Goal: Task Accomplishment & Management: Manage account settings

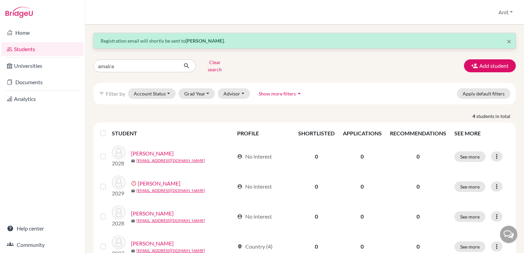
scroll to position [22, 0]
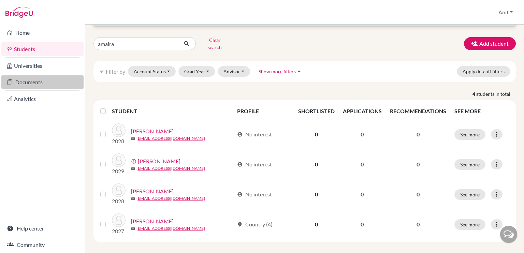
click at [21, 84] on link "Documents" at bounding box center [42, 82] width 82 height 14
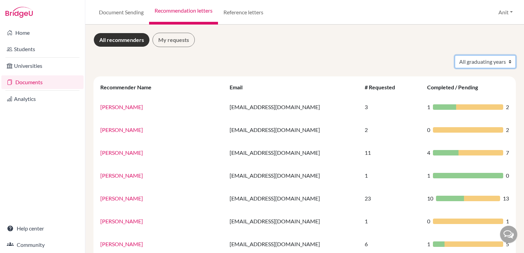
click at [490, 63] on select "All graduating years 2020 2021 2022 2023 2024 2025 2026 2027 2028" at bounding box center [485, 61] width 61 height 13
select select "2026"
click at [455, 55] on select "All graduating years 2020 2021 2022 2023 2024 2025 2026 2027 2028" at bounding box center [485, 61] width 61 height 13
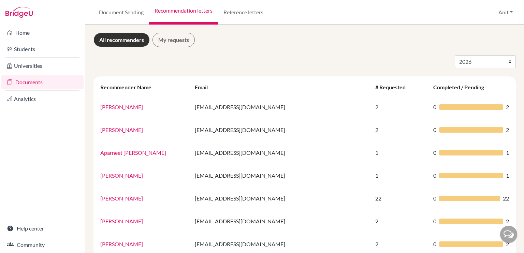
select select "2026"
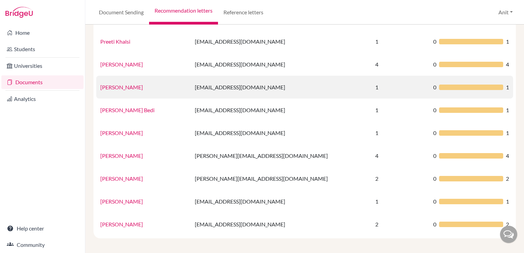
scroll to position [433, 0]
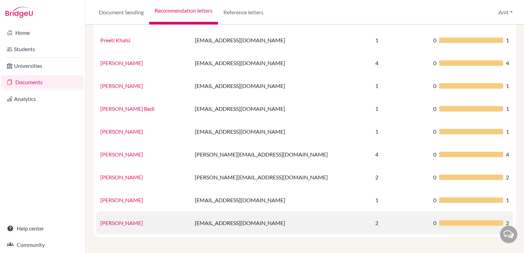
click at [127, 223] on link "Tulika Pushkarna" at bounding box center [121, 223] width 43 height 6
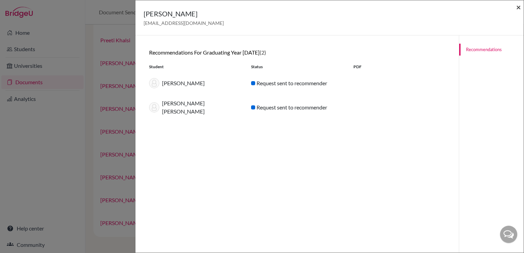
click at [517, 8] on span "×" at bounding box center [518, 7] width 5 height 10
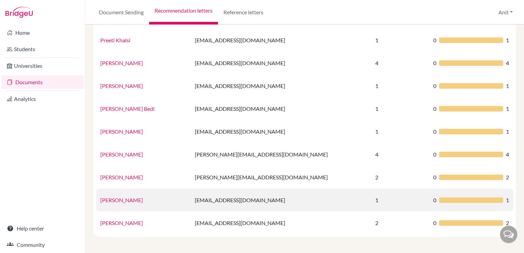
click at [115, 201] on link "Suresh Saini" at bounding box center [121, 200] width 43 height 6
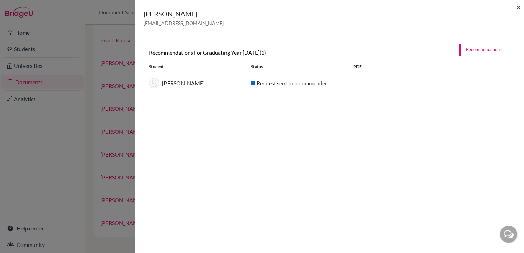
click at [519, 9] on span "×" at bounding box center [518, 7] width 5 height 10
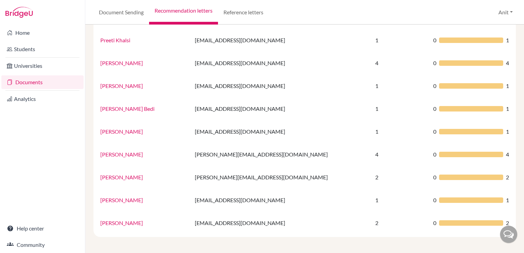
click at [113, 200] on link "Suresh Saini" at bounding box center [121, 200] width 43 height 6
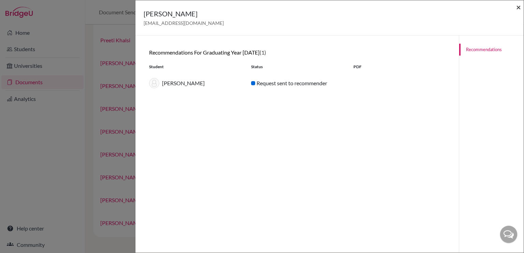
click at [520, 7] on span "×" at bounding box center [518, 7] width 5 height 10
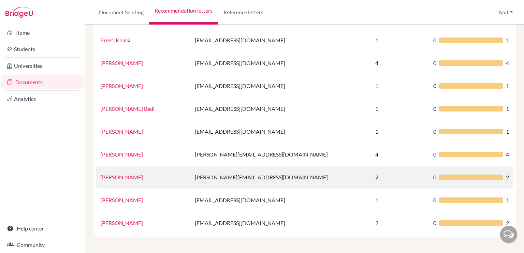
click at [112, 176] on link "Samidhi Bhardwaj" at bounding box center [121, 177] width 43 height 6
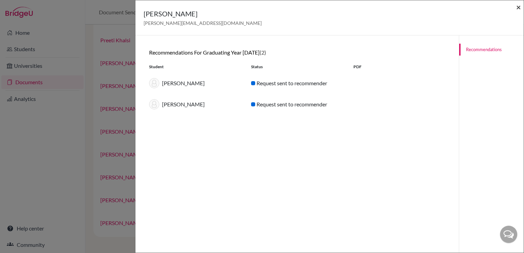
click at [519, 8] on span "×" at bounding box center [518, 7] width 5 height 10
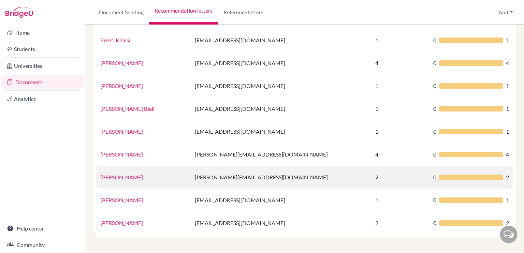
click at [121, 174] on link "Samidhi Bhardwaj" at bounding box center [121, 177] width 43 height 6
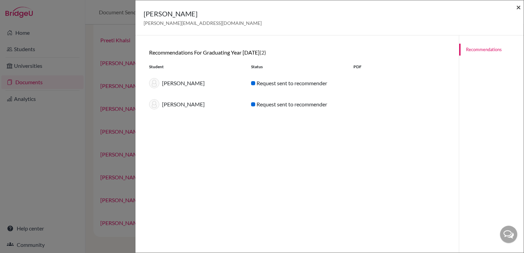
click at [517, 7] on span "×" at bounding box center [518, 7] width 5 height 10
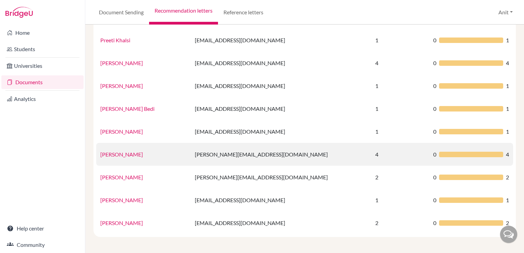
click at [123, 155] on link "Rohit Gupta" at bounding box center [121, 154] width 43 height 6
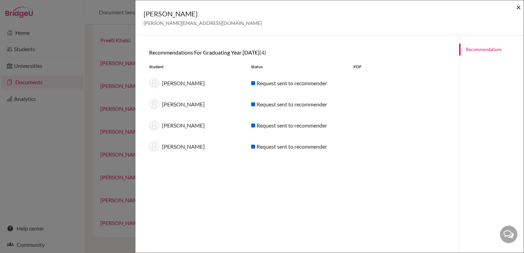
click at [519, 10] on span "×" at bounding box center [518, 7] width 5 height 10
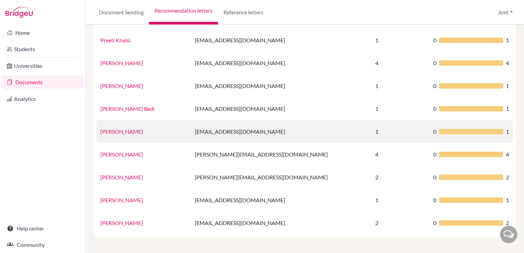
click at [133, 132] on link "Ms. Ramanjot Kaur" at bounding box center [121, 131] width 43 height 6
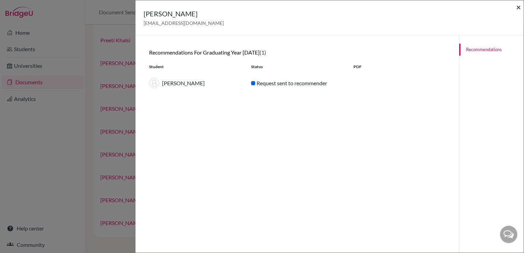
click at [518, 5] on span "×" at bounding box center [518, 7] width 5 height 10
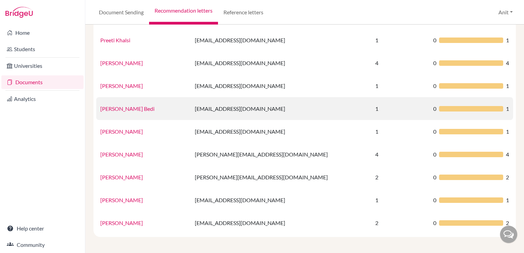
click at [122, 109] on link "Ramanjot Kaur Bedi" at bounding box center [127, 108] width 54 height 6
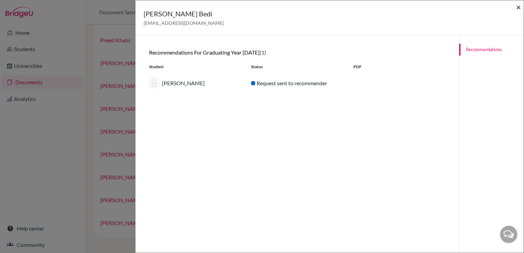
click at [520, 10] on span "×" at bounding box center [518, 7] width 5 height 10
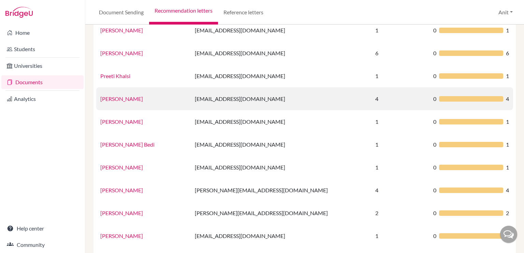
scroll to position [364, 0]
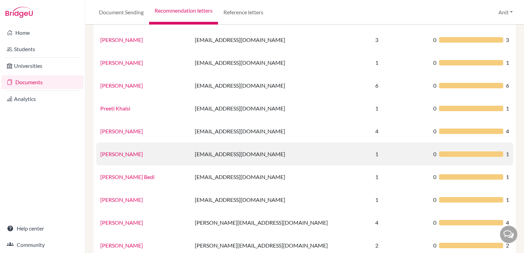
click at [114, 155] on link "Rajinder Kaur" at bounding box center [121, 154] width 43 height 6
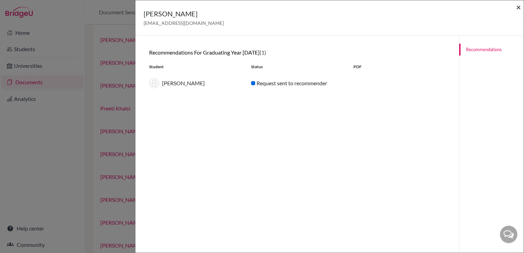
click at [519, 5] on span "×" at bounding box center [518, 7] width 5 height 10
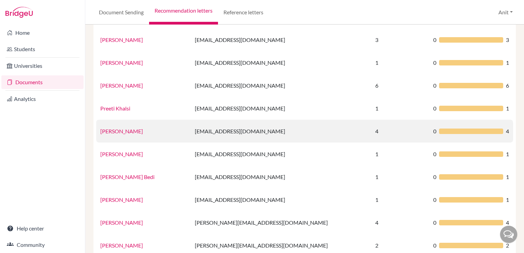
click at [109, 132] on link "Puja Goyal" at bounding box center [121, 131] width 43 height 6
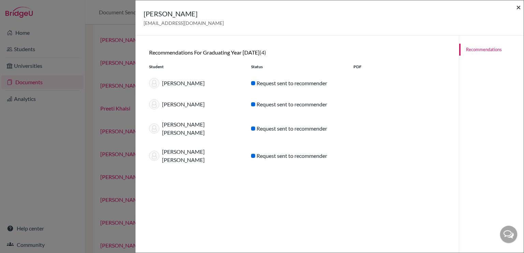
click at [519, 9] on span "×" at bounding box center [518, 7] width 5 height 10
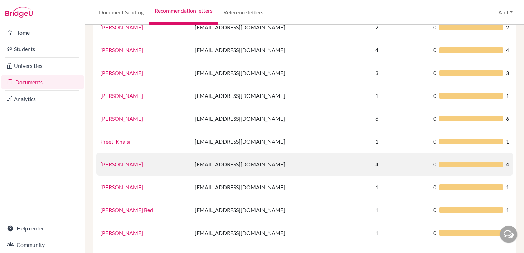
scroll to position [330, 0]
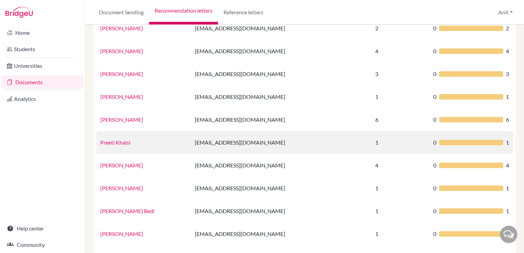
click at [112, 144] on link "Preeti Khalsi" at bounding box center [115, 142] width 30 height 6
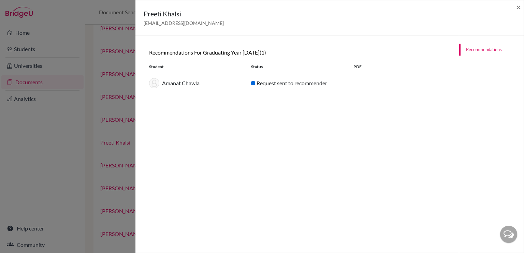
click at [521, 6] on div "Preeti Khalsi preetikhalsi@sfhs.in ×" at bounding box center [329, 17] width 388 height 35
click at [516, 8] on span "×" at bounding box center [518, 7] width 5 height 10
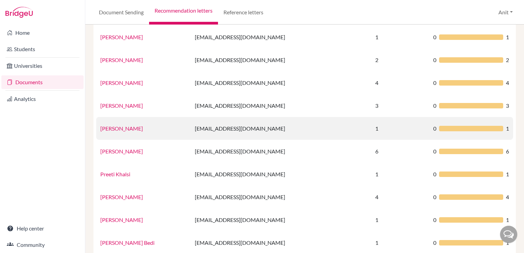
scroll to position [296, 0]
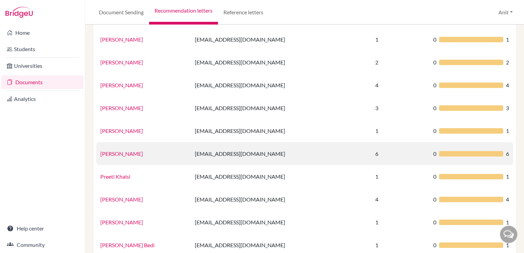
click at [115, 154] on link "Sharanya Goel" at bounding box center [121, 153] width 43 height 6
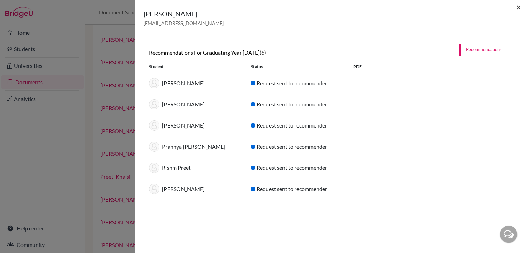
click at [516, 8] on span "×" at bounding box center [518, 7] width 5 height 10
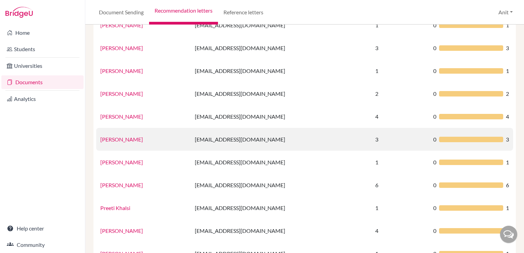
scroll to position [262, 0]
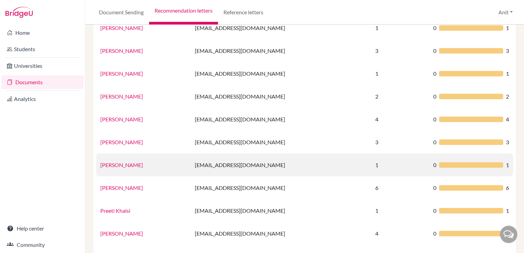
click at [116, 166] on link "Neelima Singh" at bounding box center [121, 165] width 43 height 6
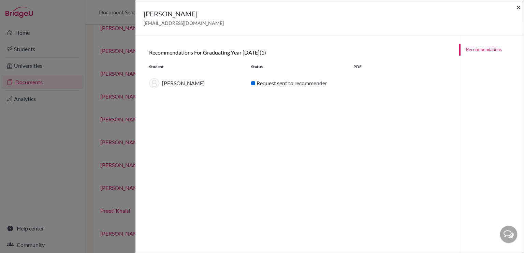
click at [520, 9] on span "×" at bounding box center [518, 7] width 5 height 10
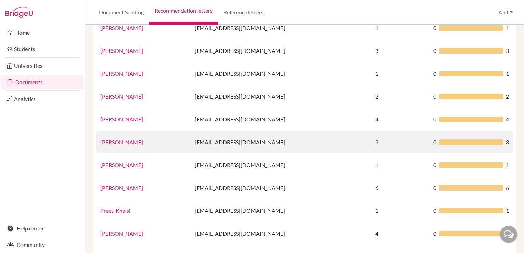
click at [134, 142] on link "Namrata Sharma" at bounding box center [121, 142] width 43 height 6
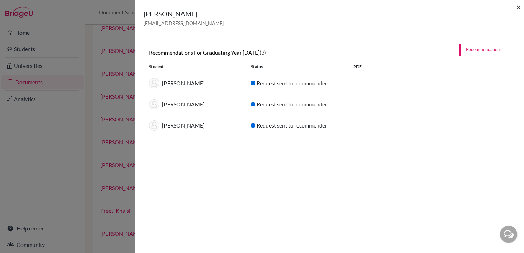
click at [517, 8] on span "×" at bounding box center [518, 7] width 5 height 10
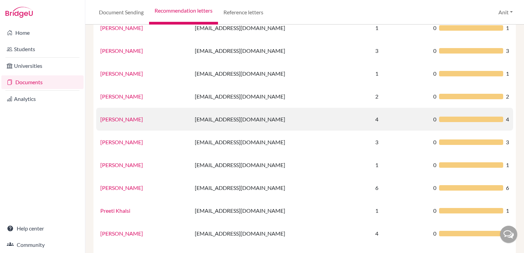
click at [133, 118] on link "Monika Trigotra" at bounding box center [121, 119] width 43 height 6
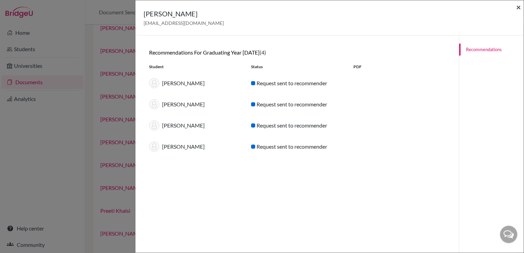
click at [519, 4] on span "×" at bounding box center [518, 7] width 5 height 10
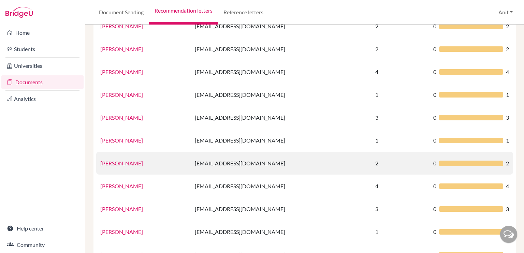
scroll to position [194, 0]
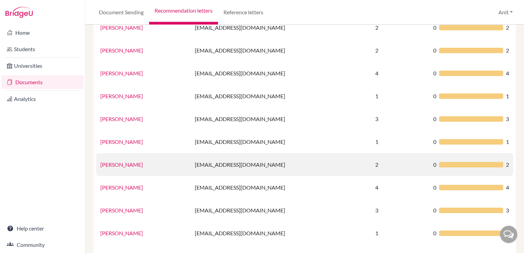
click at [116, 166] on link "Sharanya Goel" at bounding box center [121, 164] width 43 height 6
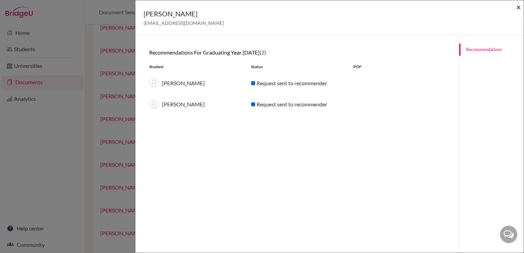
click at [519, 6] on span "×" at bounding box center [518, 7] width 5 height 10
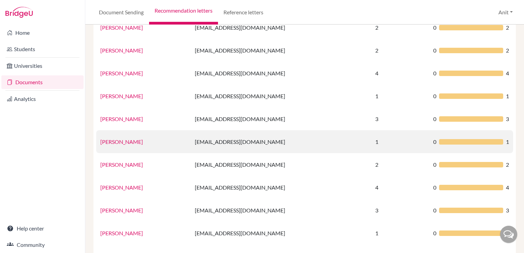
click at [115, 145] on td "Jasleen Kaur" at bounding box center [143, 141] width 95 height 23
click at [118, 142] on link "Jasleen Kaur" at bounding box center [121, 142] width 43 height 6
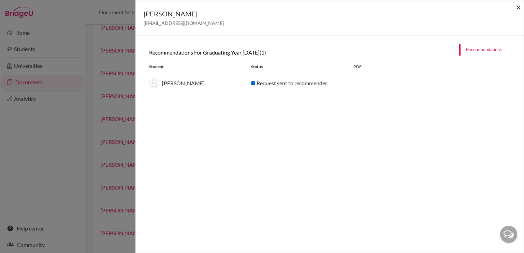
click at [518, 6] on span "×" at bounding box center [518, 7] width 5 height 10
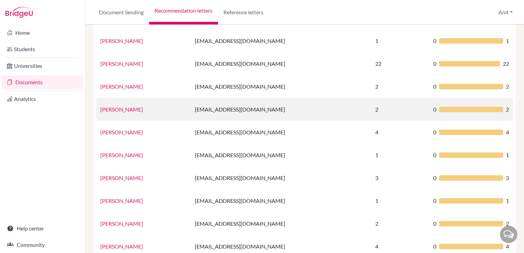
scroll to position [126, 0]
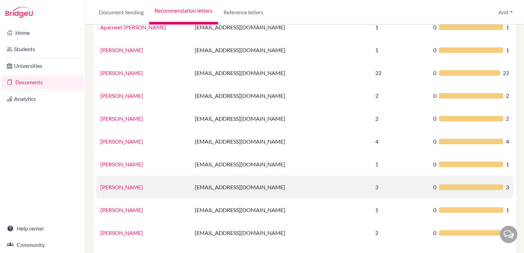
click at [116, 188] on link "Geeta Passi" at bounding box center [121, 187] width 43 height 6
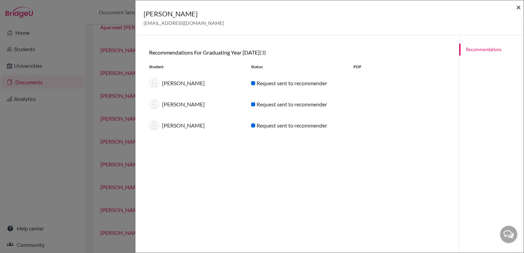
click at [517, 6] on span "×" at bounding box center [518, 7] width 5 height 10
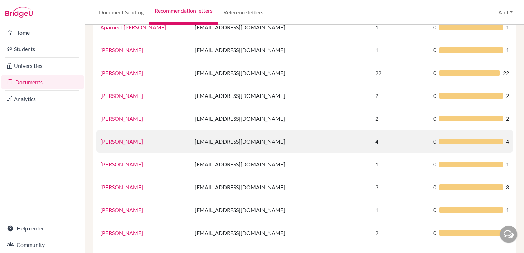
click at [121, 142] on link "Gaythri Thirumalai" at bounding box center [121, 141] width 43 height 6
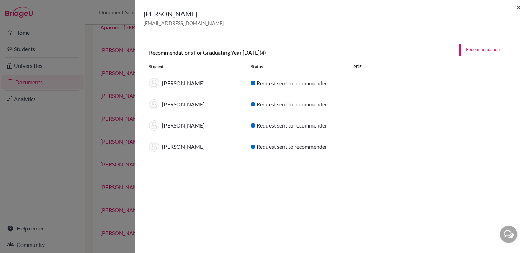
click at [518, 5] on span "×" at bounding box center [518, 7] width 5 height 10
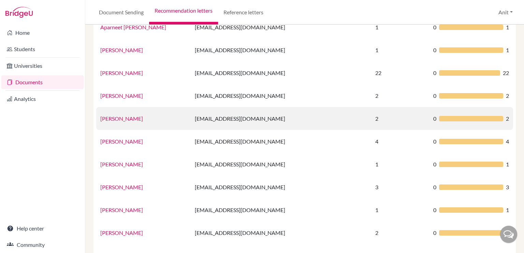
click at [117, 121] on link "Garima Wadhwa" at bounding box center [121, 118] width 43 height 6
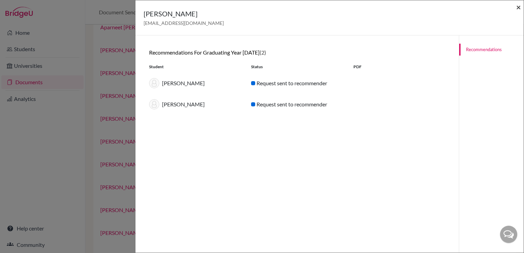
click at [520, 9] on span "×" at bounding box center [518, 7] width 5 height 10
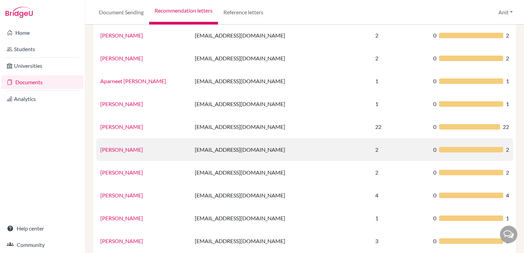
scroll to position [57, 0]
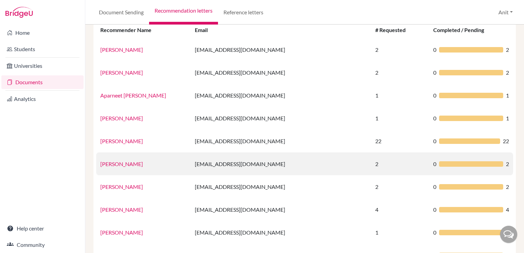
click at [118, 163] on link "Sharanya Goel" at bounding box center [121, 164] width 43 height 6
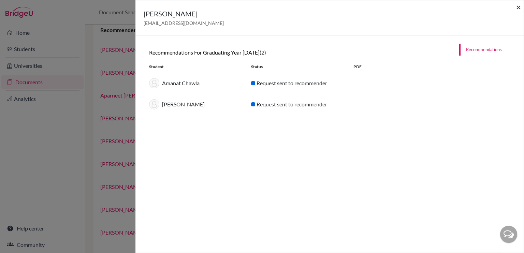
click at [520, 7] on span "×" at bounding box center [518, 7] width 5 height 10
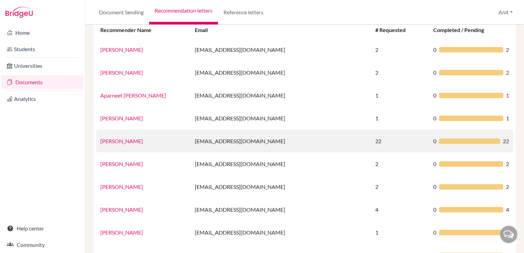
click at [120, 140] on link "Ms.Deepali Aggarwal" at bounding box center [121, 141] width 43 height 6
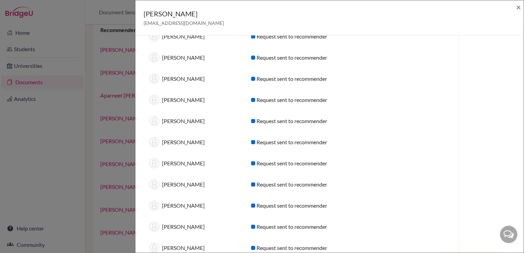
scroll to position [102, 0]
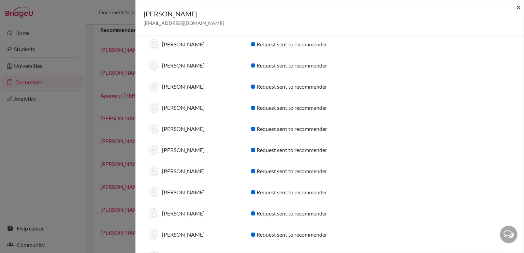
click at [519, 8] on span "×" at bounding box center [518, 7] width 5 height 10
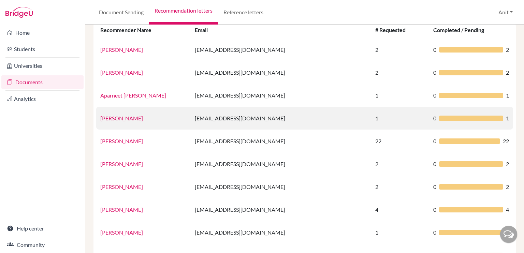
click at [116, 118] on link "Arshpreet Kaur" at bounding box center [121, 118] width 43 height 6
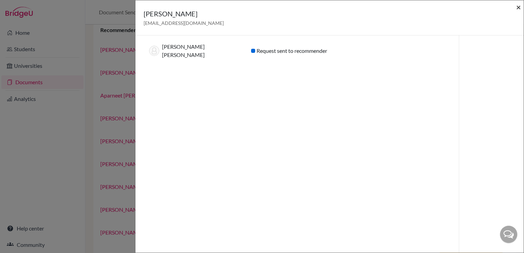
click at [518, 5] on span "×" at bounding box center [518, 7] width 5 height 10
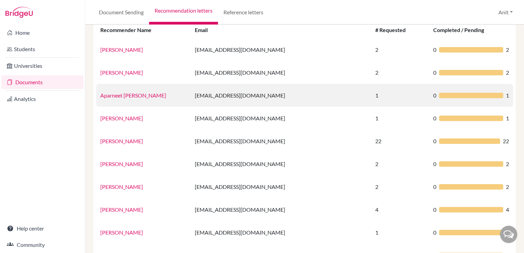
click at [125, 94] on link "Aparneet Mann" at bounding box center [133, 95] width 66 height 6
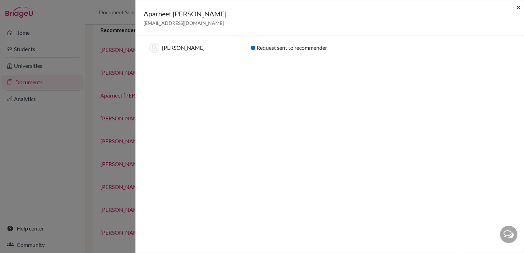
click at [519, 8] on span "×" at bounding box center [518, 7] width 5 height 10
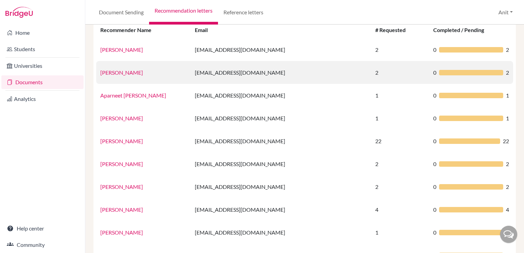
click at [119, 73] on link "Anit Sonkar" at bounding box center [121, 72] width 43 height 6
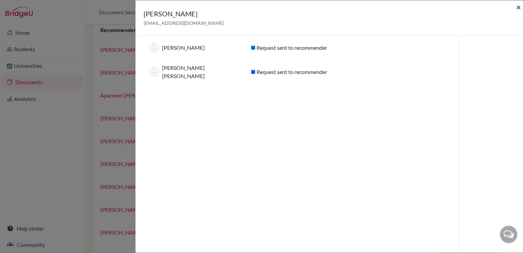
click at [520, 11] on span "×" at bounding box center [518, 7] width 5 height 10
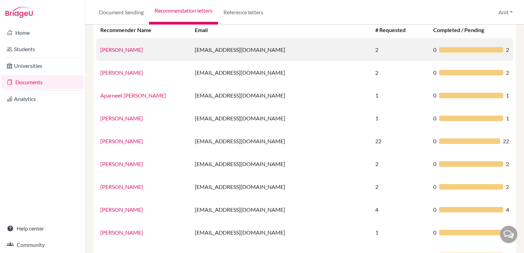
click at [117, 50] on link "Agrima Gandhi" at bounding box center [121, 49] width 43 height 6
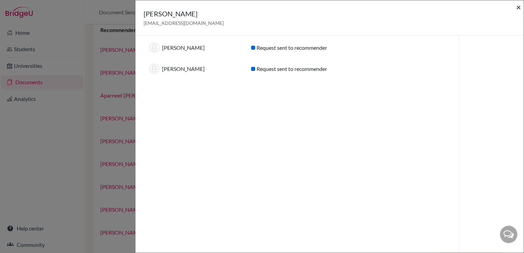
click at [516, 7] on span "×" at bounding box center [518, 7] width 5 height 10
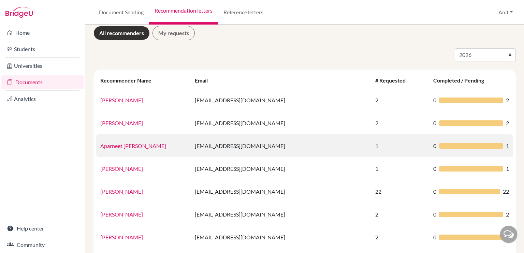
scroll to position [0, 0]
